Goal: Navigation & Orientation: Find specific page/section

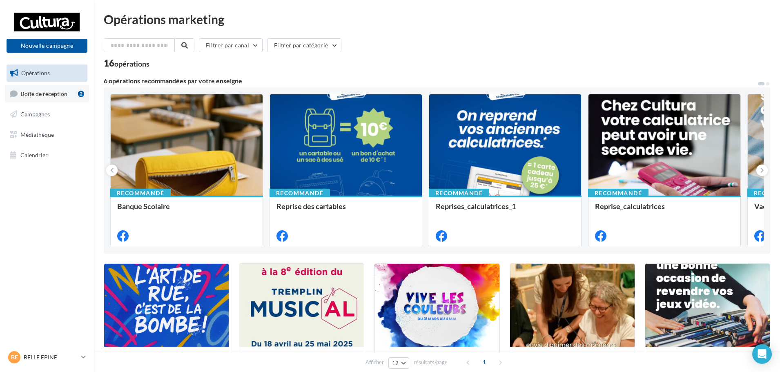
click at [64, 96] on span "Boîte de réception" at bounding box center [44, 93] width 47 height 7
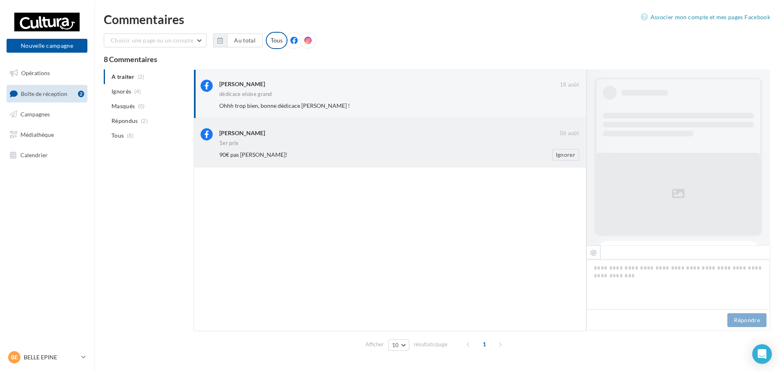
scroll to position [221, 0]
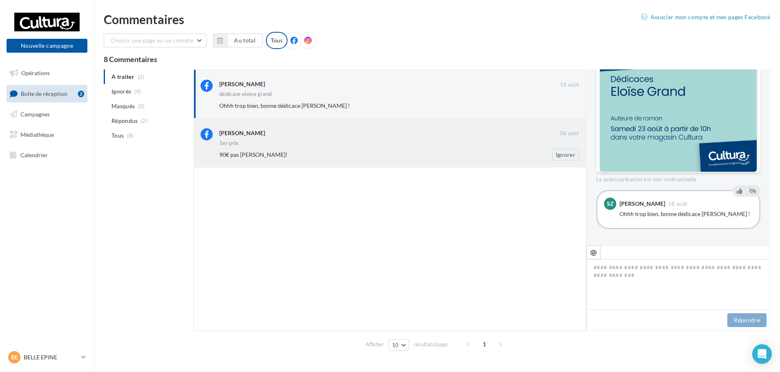
click at [323, 143] on div "1er prix" at bounding box center [399, 144] width 360 height 7
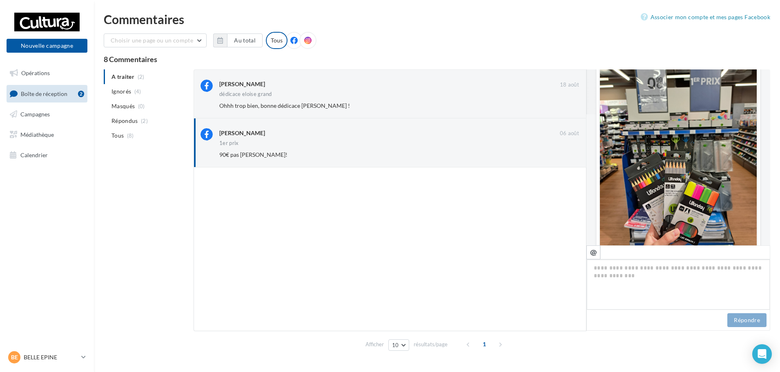
scroll to position [241, 0]
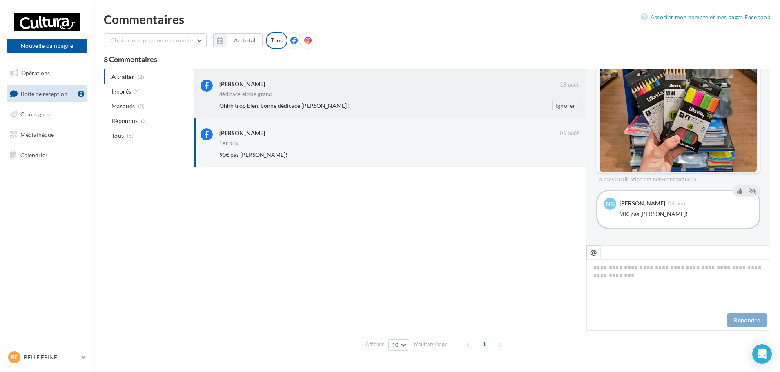
click at [334, 105] on div "Ohhh trop bien, bonne dédicace [PERSON_NAME] !" at bounding box center [372, 106] width 307 height 8
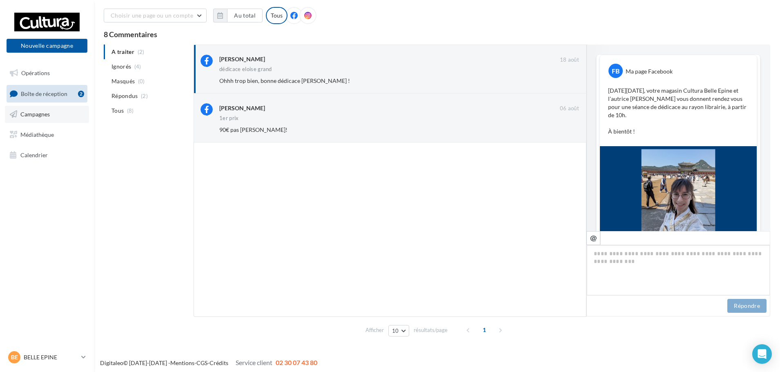
scroll to position [25, 0]
click at [34, 149] on link "Calendrier" at bounding box center [47, 155] width 84 height 17
